Goal: Task Accomplishment & Management: Use online tool/utility

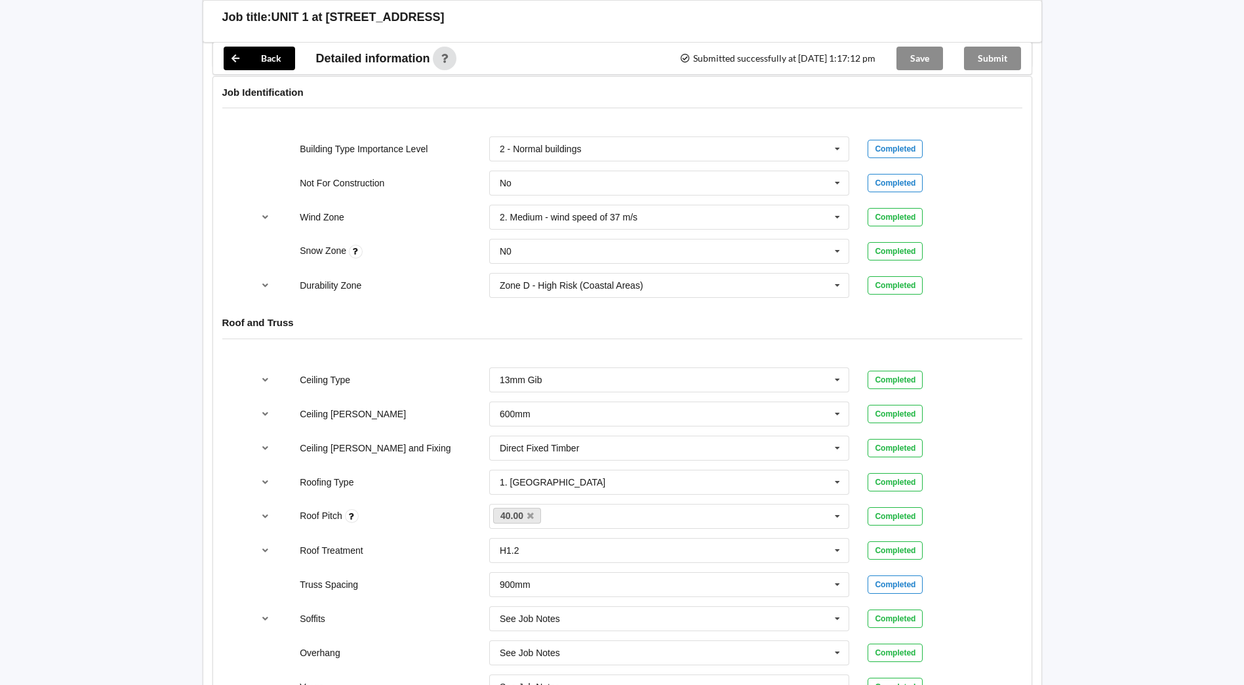
scroll to position [459, 0]
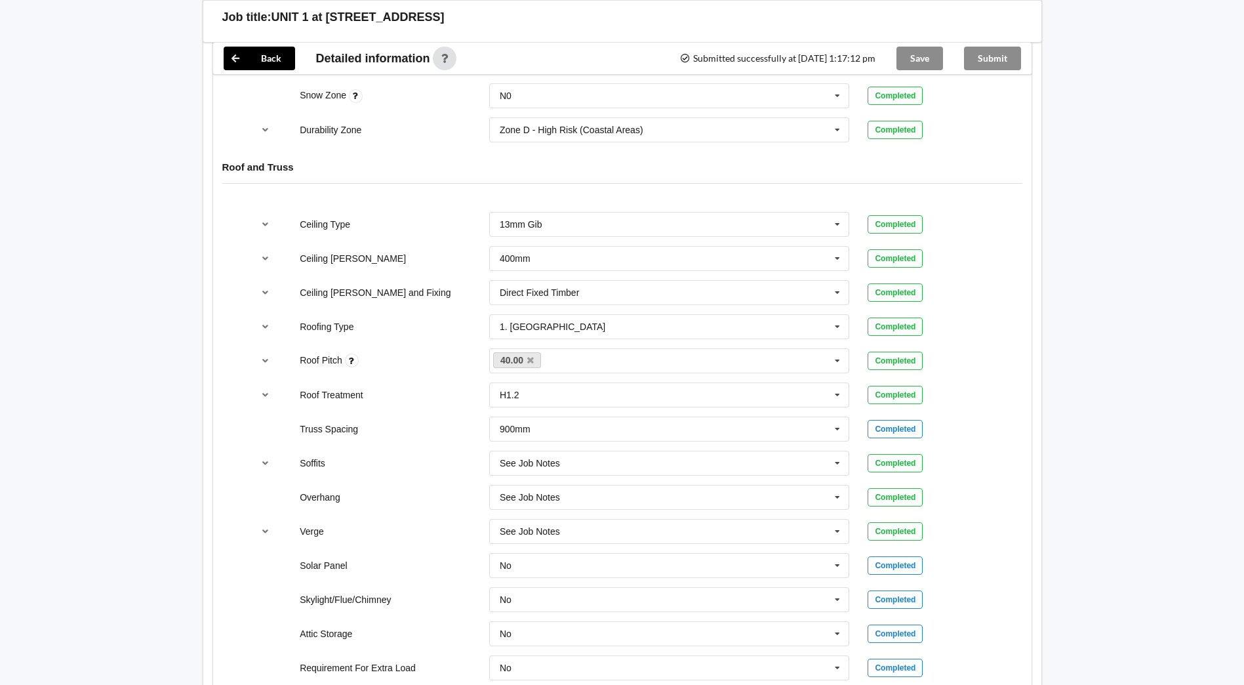
scroll to position [590, 0]
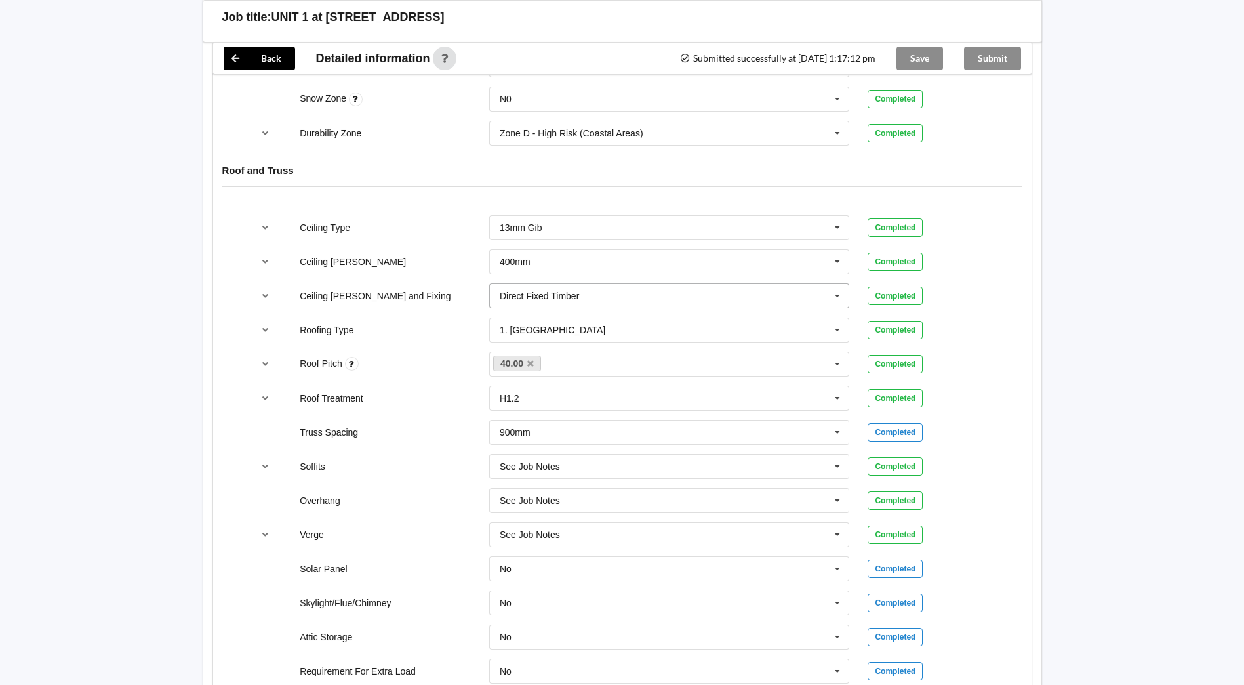
click at [839, 296] on icon at bounding box center [838, 296] width 20 height 24
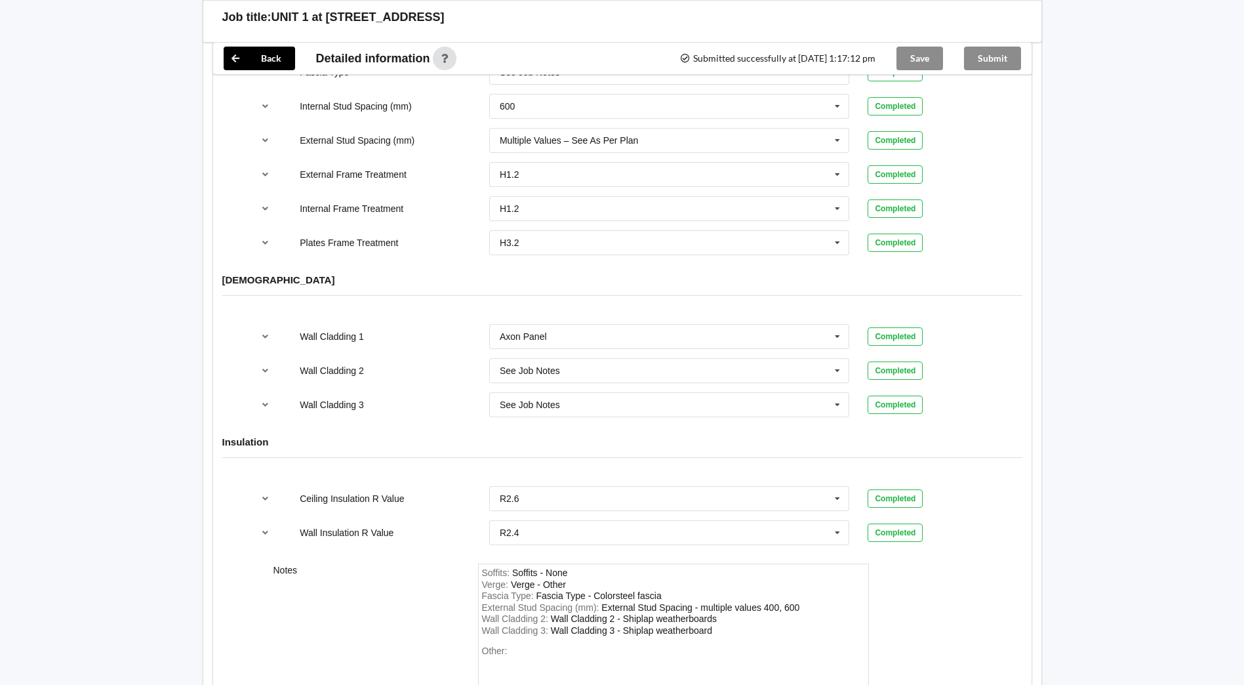
scroll to position [1502, 0]
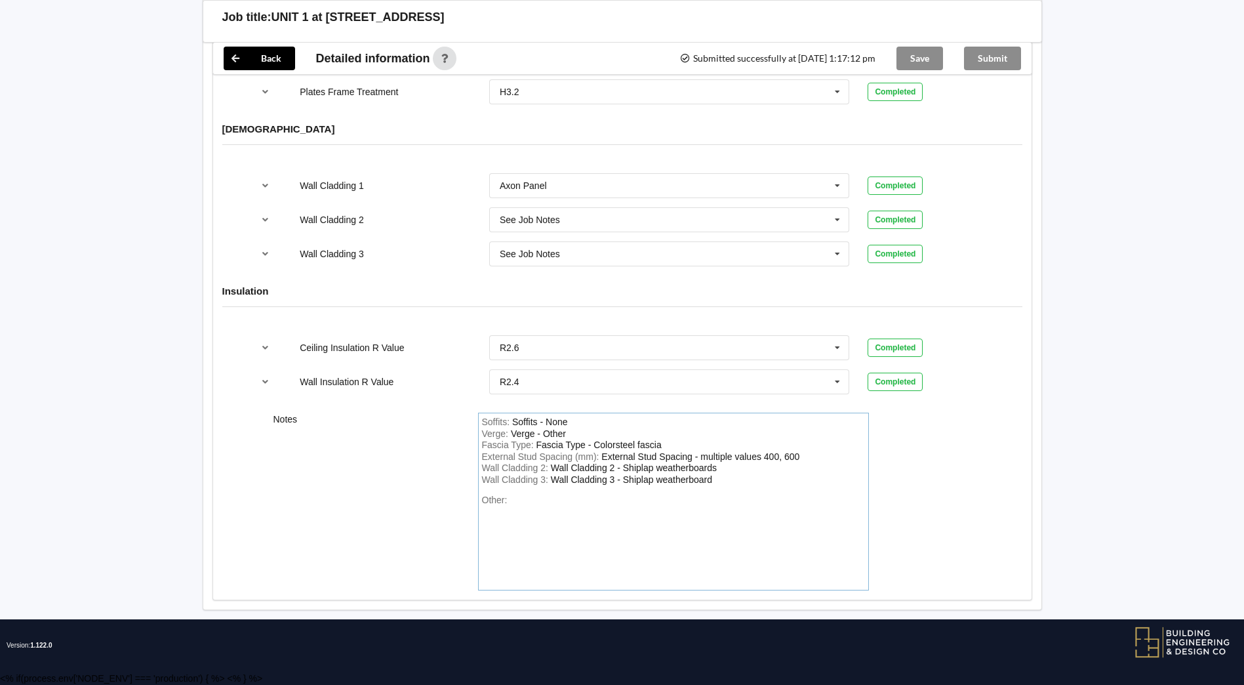
drag, startPoint x: 477, startPoint y: 481, endPoint x: 422, endPoint y: 446, distance: 64.9
click at [422, 446] on div "Notes Soffits : Soffits - None Verge : Verge - Other Fascia Type : Fascia Type …" at bounding box center [622, 501] width 818 height 196
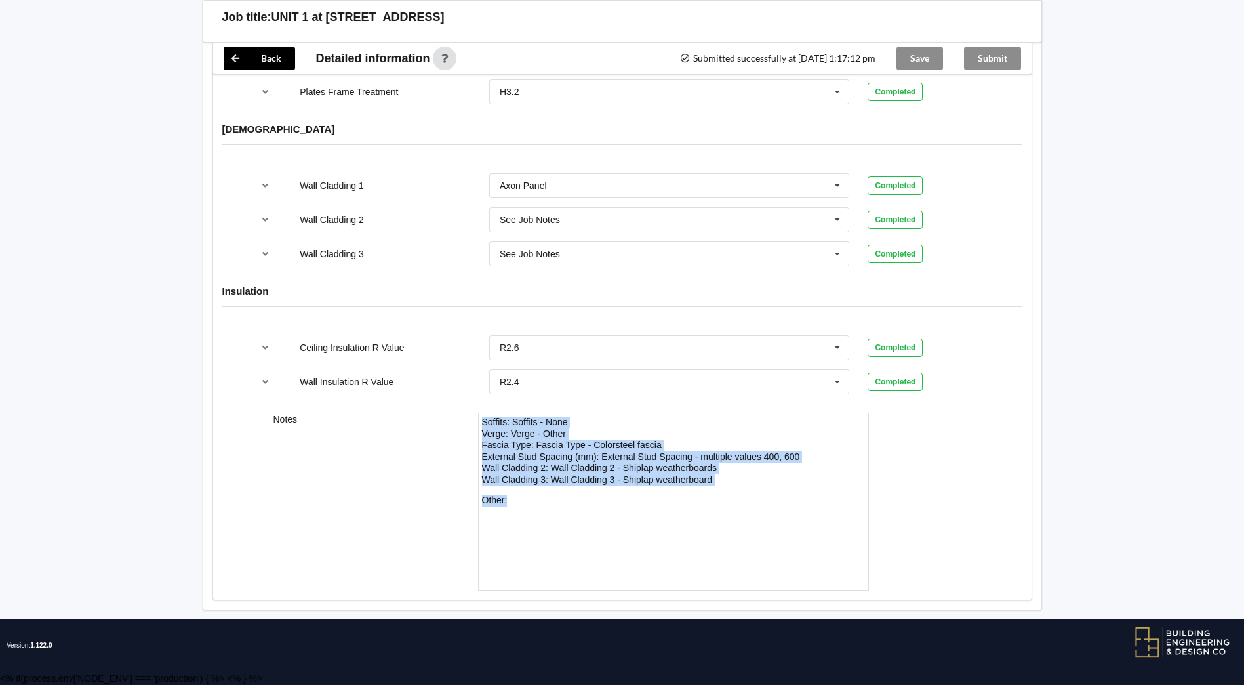
drag, startPoint x: 483, startPoint y: 422, endPoint x: 847, endPoint y: 533, distance: 381.3
click at [847, 533] on div "Soffits : Soffits - None Verge : Verge - Other Fascia Type : Fascia Type - Colo…" at bounding box center [673, 501] width 391 height 178
copy div "Soffits : Soffits - None Verge : Verge - Other Fascia Type : Fascia Type - Colo…"
